Goal: Task Accomplishment & Management: Complete application form

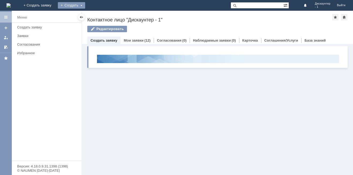
click at [85, 4] on div "Создать" at bounding box center [71, 5] width 27 height 6
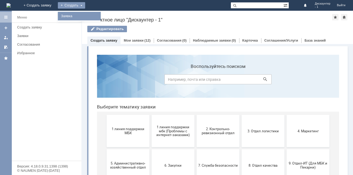
click at [100, 14] on link "Заявка" at bounding box center [79, 16] width 41 height 6
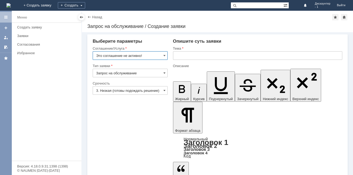
click at [160, 55] on input "Это соглашение не активно!" at bounding box center [130, 55] width 75 height 9
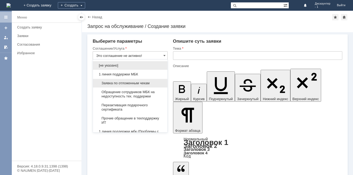
click at [142, 83] on span "Заявка по отложенным чекам" at bounding box center [130, 83] width 68 height 4
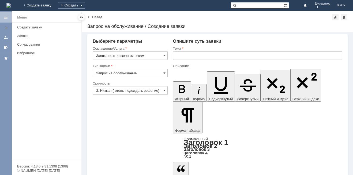
type input "Заявка по отложенным чекам"
click at [146, 91] on input "3. Низкая (готовы подождать решение)" at bounding box center [130, 90] width 75 height 9
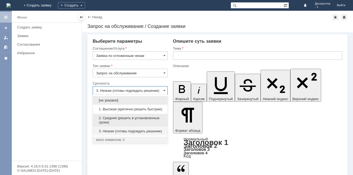
click at [134, 118] on span "2. Средняя (решить в установленные сроки)" at bounding box center [130, 120] width 68 height 9
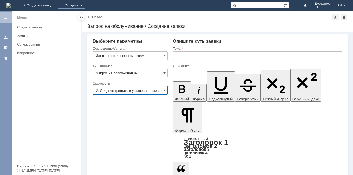
type input "2. Средняя (решить в установленные сроки)"
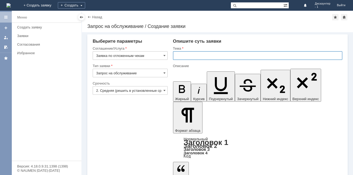
click at [185, 55] on input "text" at bounding box center [257, 55] width 169 height 9
type input "просьба"
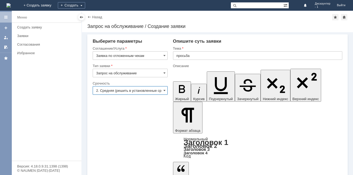
click at [131, 90] on input "2. Средняя (решить в установленные сроки)" at bounding box center [130, 90] width 75 height 9
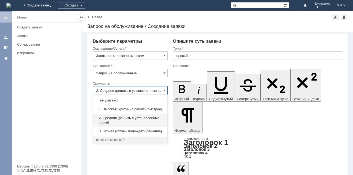
click at [129, 117] on span "2. Средняя (решить в установленные сроки)" at bounding box center [130, 120] width 68 height 9
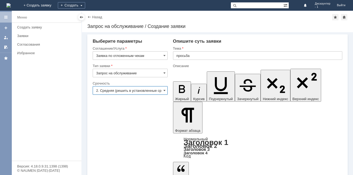
type input "2. Средняя (решить в установленные сроки)"
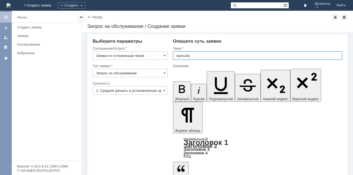
click at [197, 55] on input "просьба" at bounding box center [257, 55] width 169 height 9
type input "п"
type input "отложенные чеки"
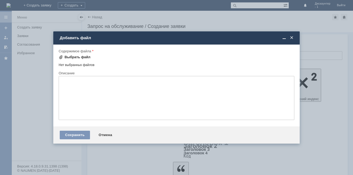
click at [83, 57] on div "Выбрать файл" at bounding box center [78, 57] width 26 height 4
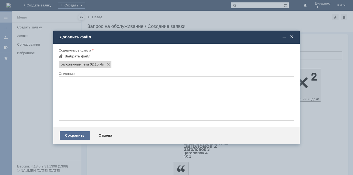
click at [78, 135] on div "Сохранить" at bounding box center [75, 135] width 30 height 9
